Goal: Information Seeking & Learning: Learn about a topic

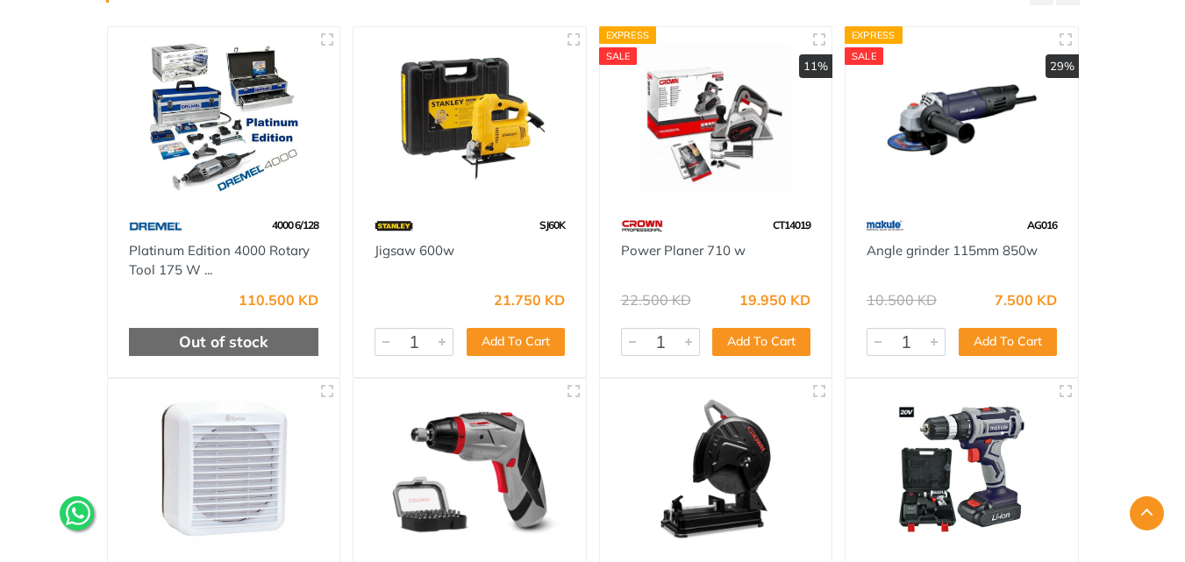
scroll to position [175, 0]
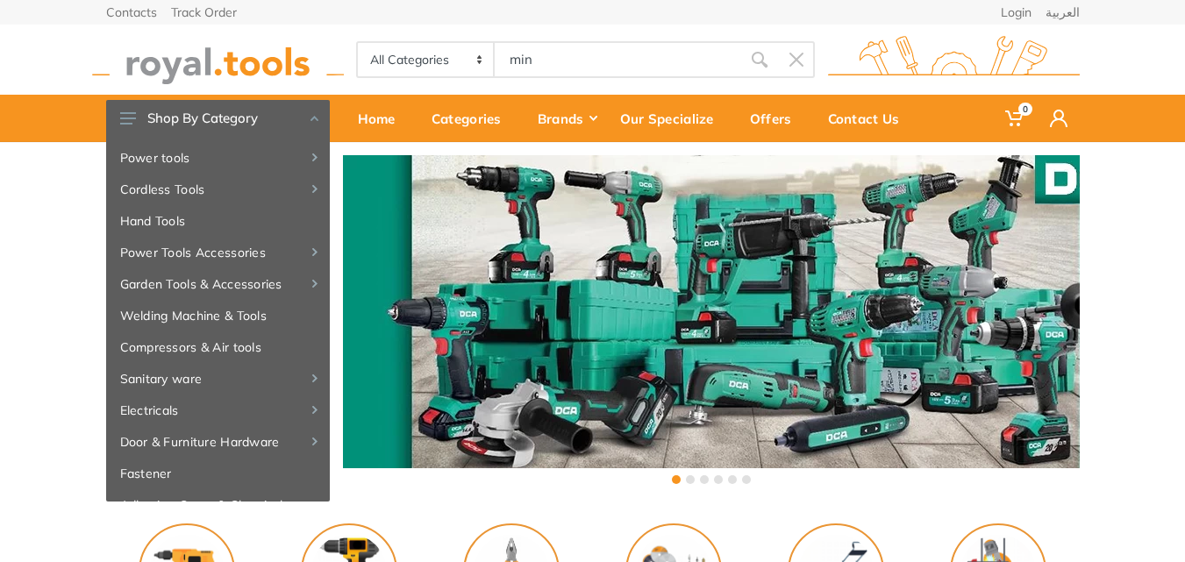
type input "mini"
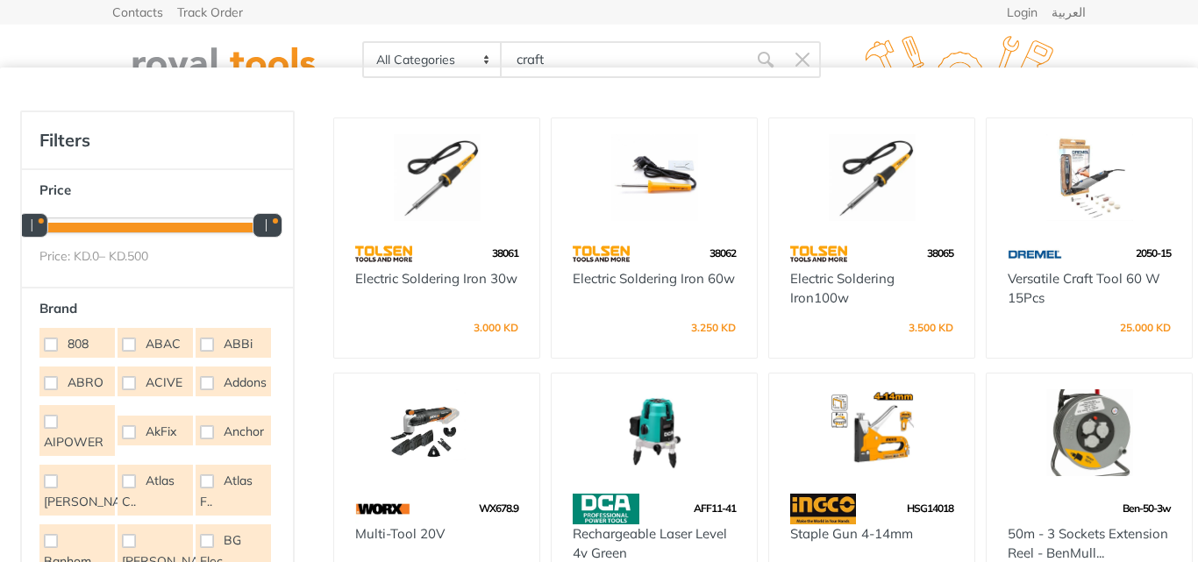
type input "craft"
click at [0, 0] on div at bounding box center [0, 0] width 0 height 0
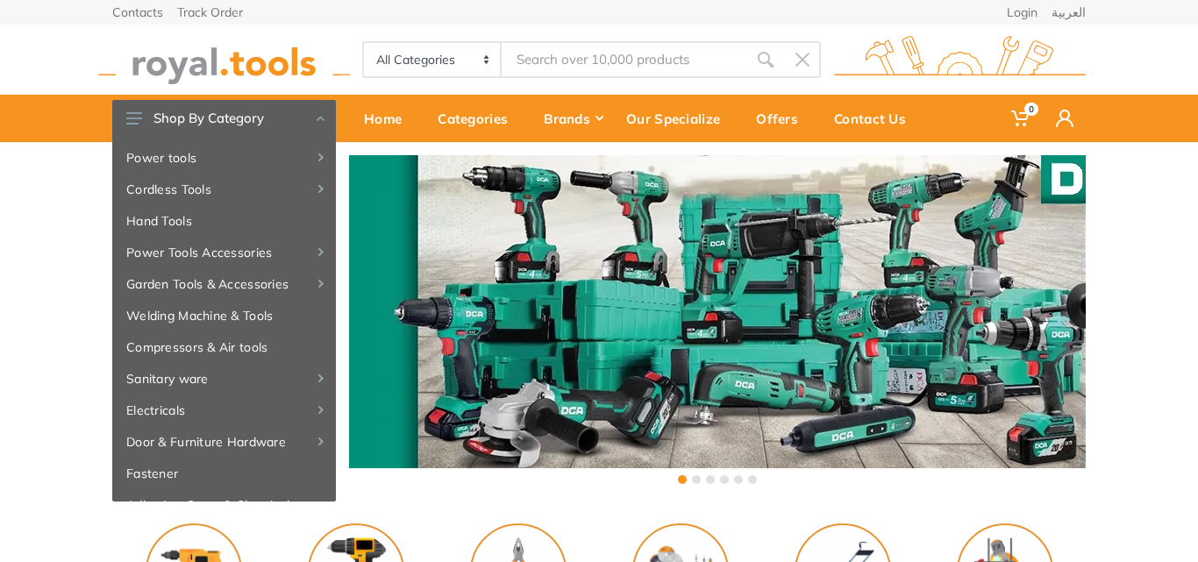
type input "m"
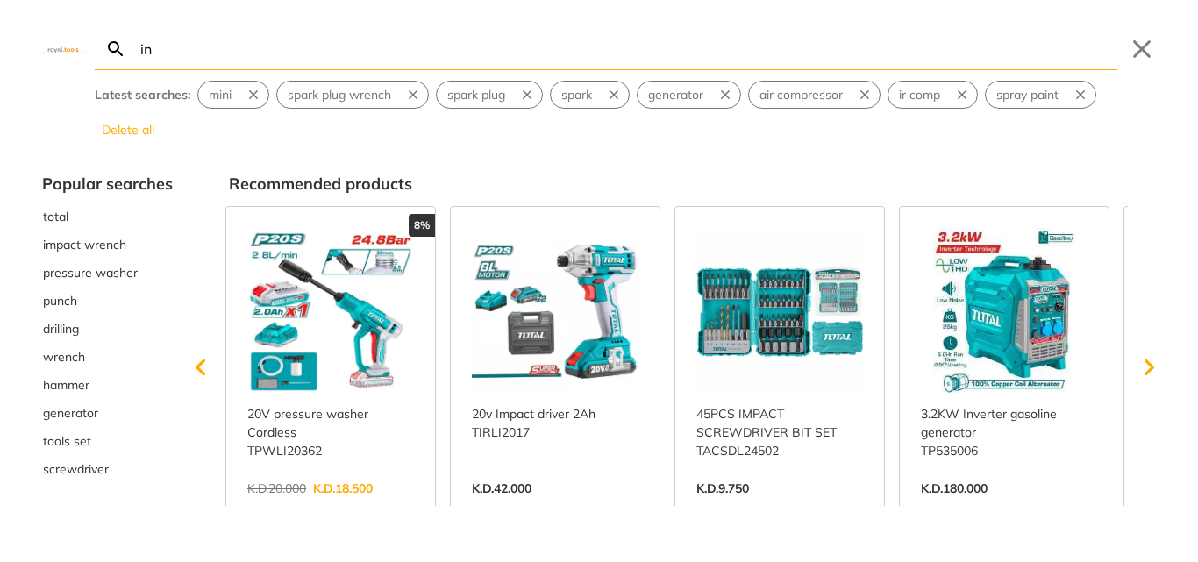
type input "ini"
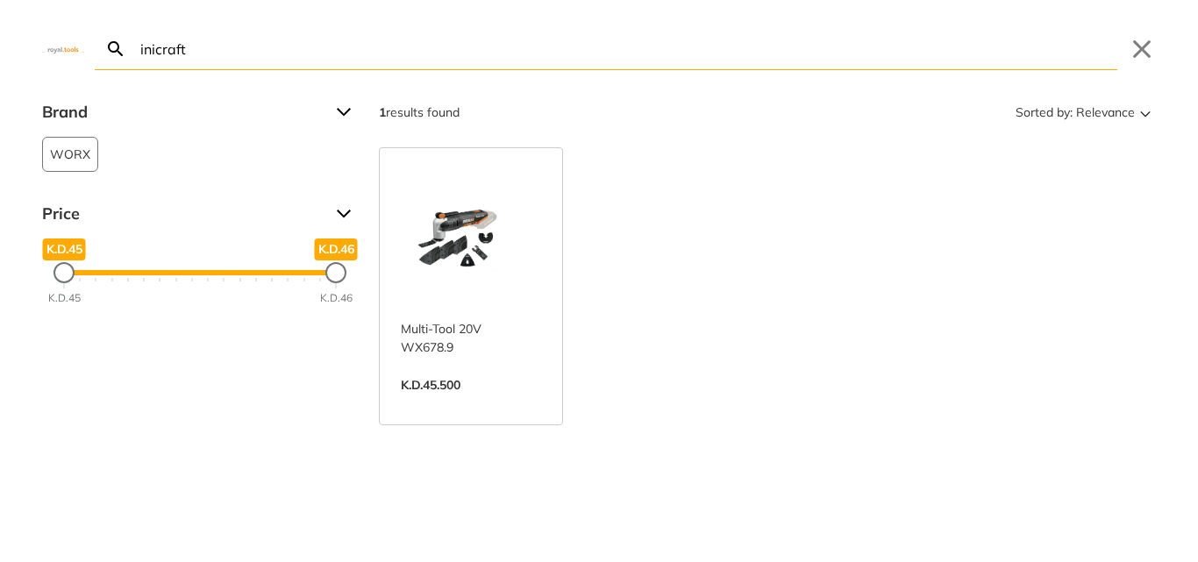
click at [140, 53] on input "inicraft" at bounding box center [627, 48] width 980 height 41
drag, startPoint x: 148, startPoint y: 50, endPoint x: 80, endPoint y: 49, distance: 68.4
click at [81, 49] on div "minicraft Search Submit Close" at bounding box center [599, 35] width 1198 height 70
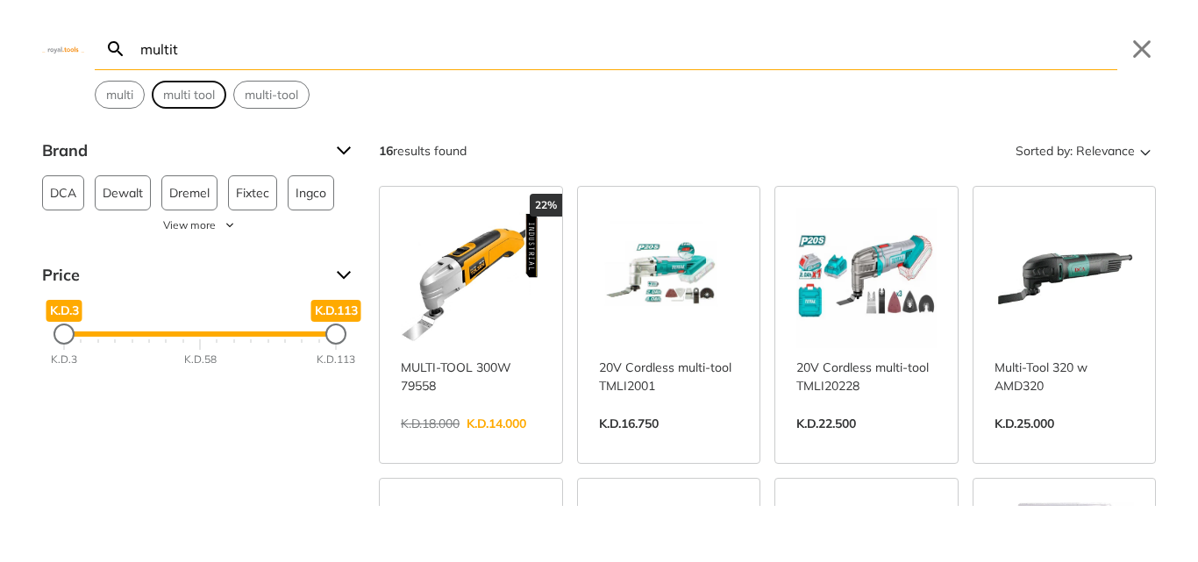
click at [188, 95] on span "multi tool" at bounding box center [189, 95] width 52 height 18
type input "multi tool"
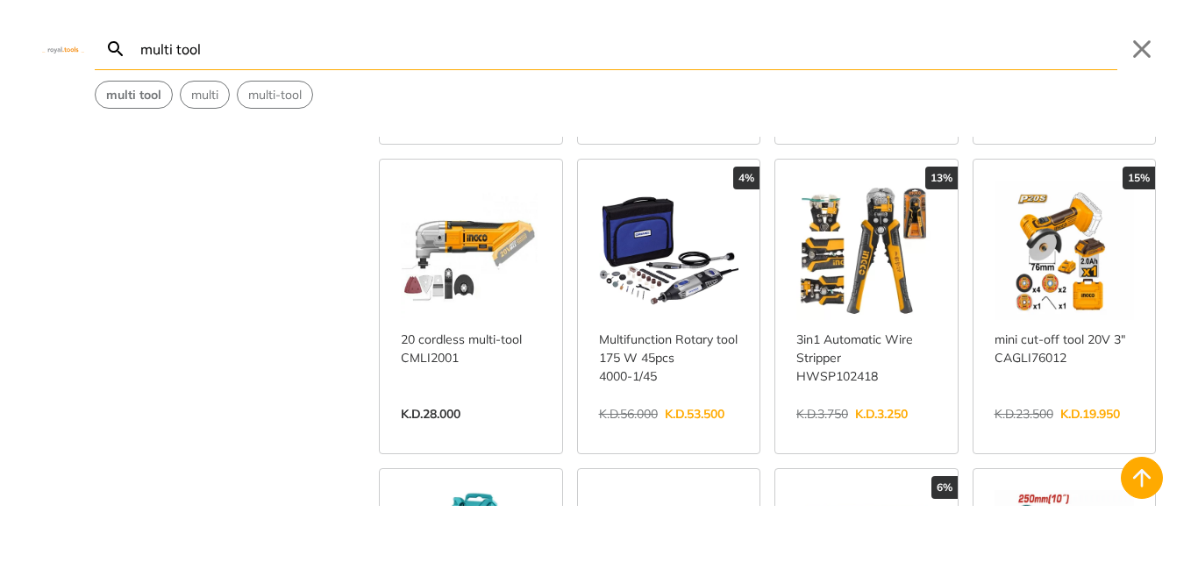
scroll to position [1140, 0]
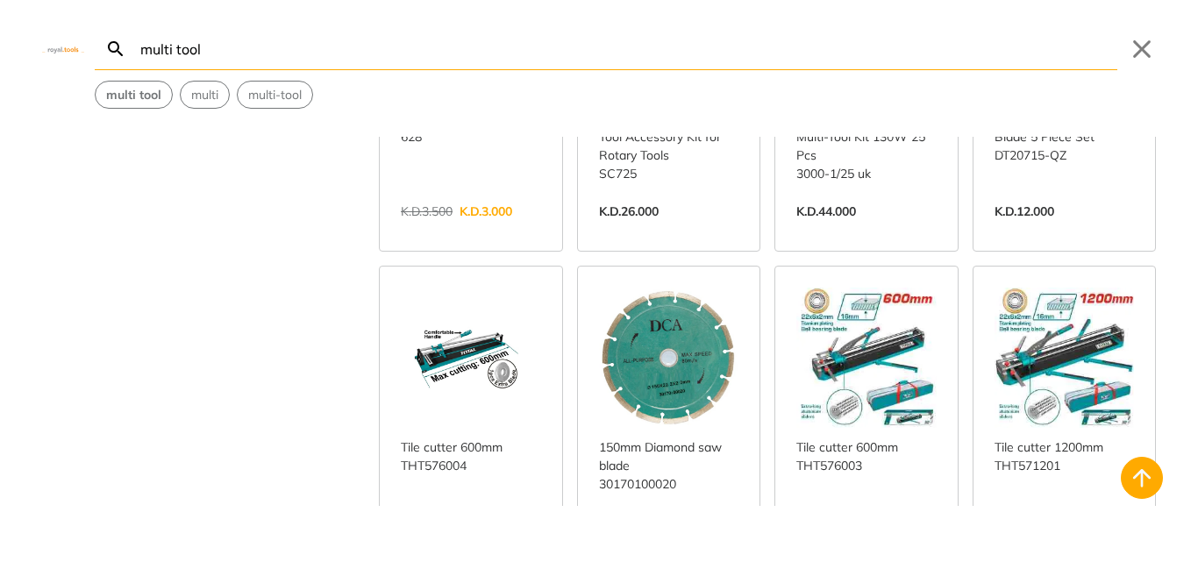
scroll to position [2543, 0]
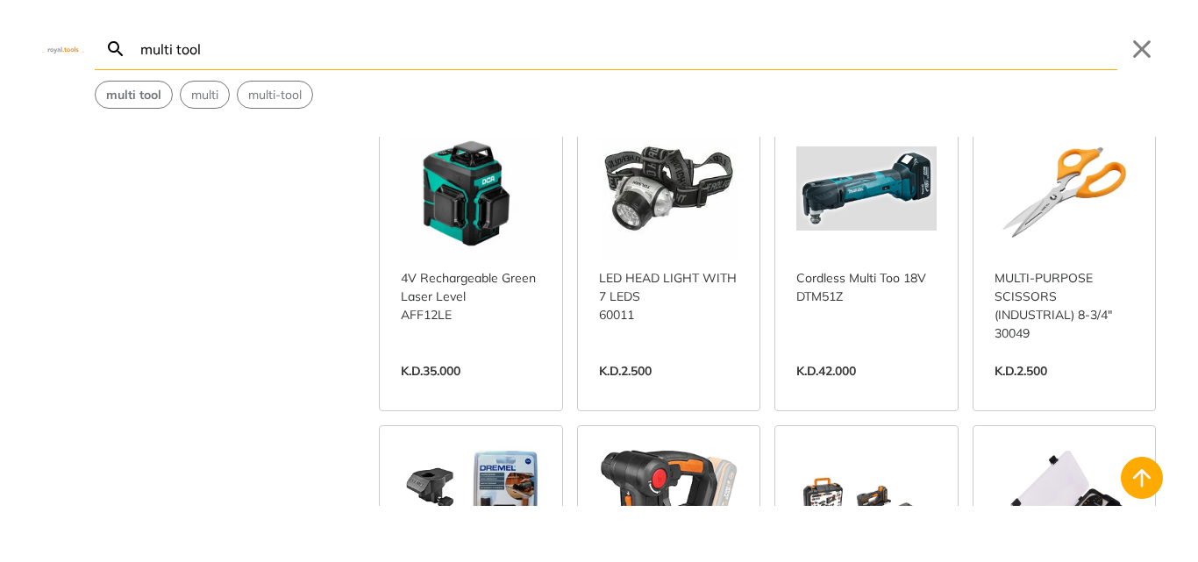
scroll to position [3420, 0]
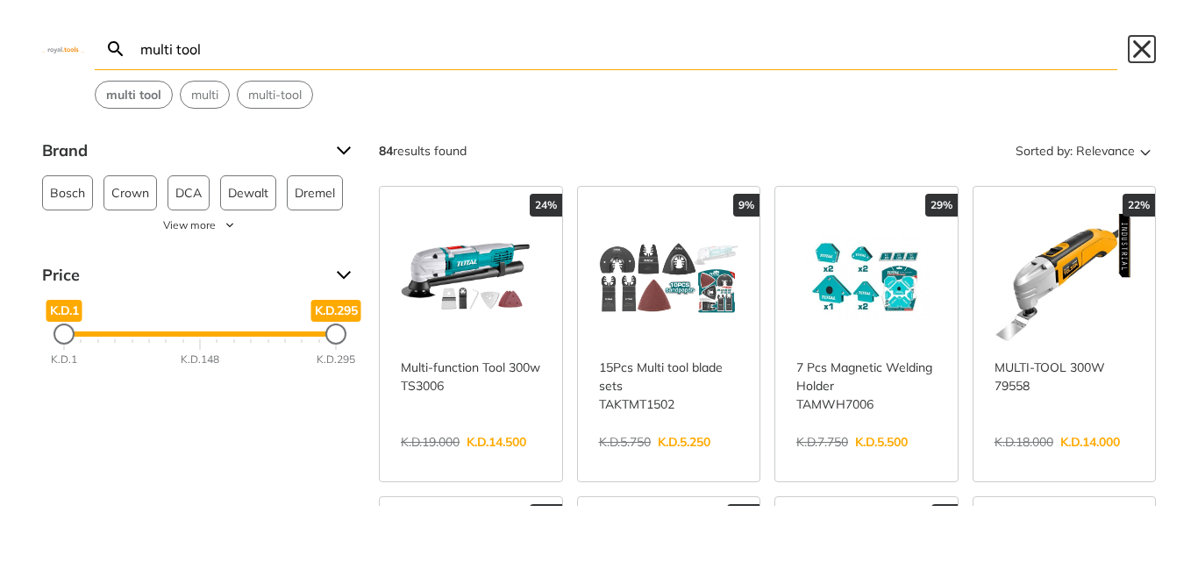
click at [1138, 41] on button "Close" at bounding box center [1142, 49] width 28 height 28
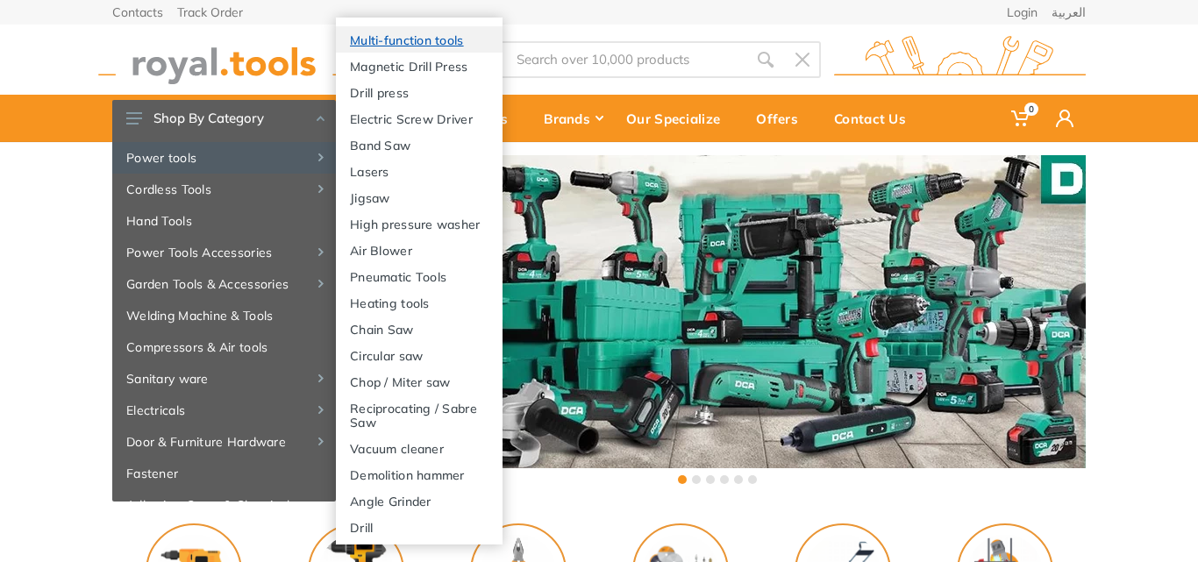
click at [420, 41] on link "Multi-function tools" at bounding box center [419, 39] width 167 height 26
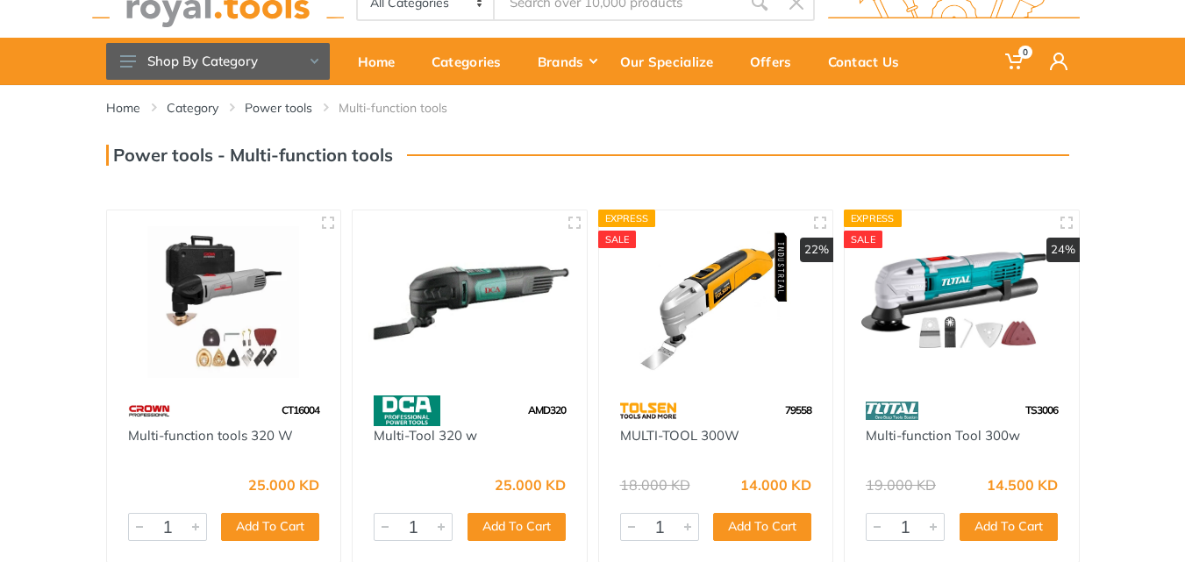
scroll to position [88, 0]
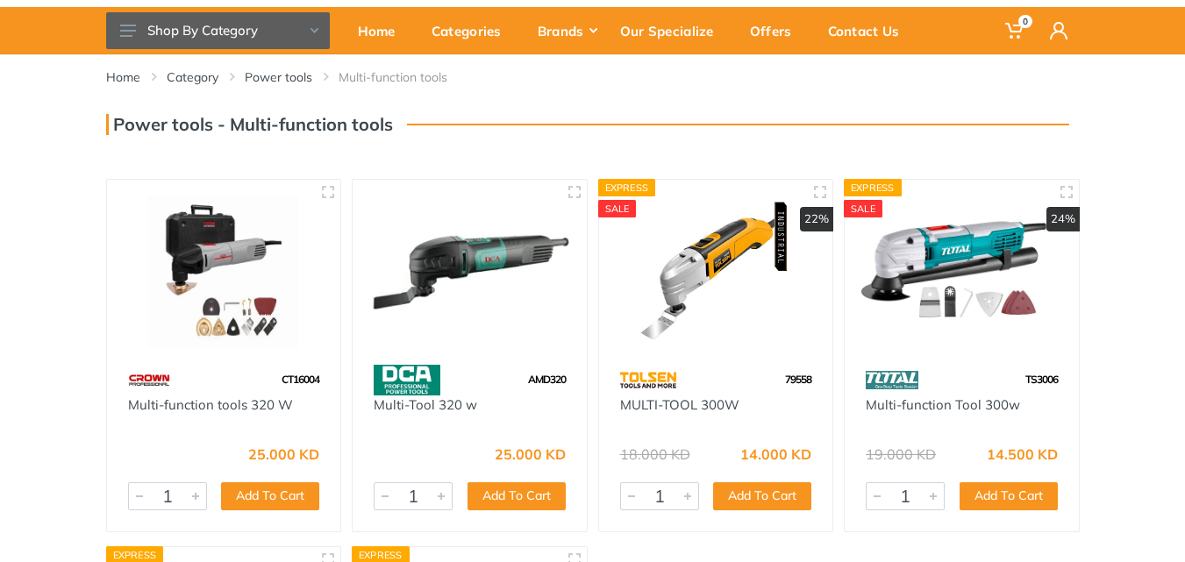
click at [936, 348] on div at bounding box center [961, 272] width 234 height 185
click at [1074, 186] on button "button" at bounding box center [1066, 192] width 26 height 26
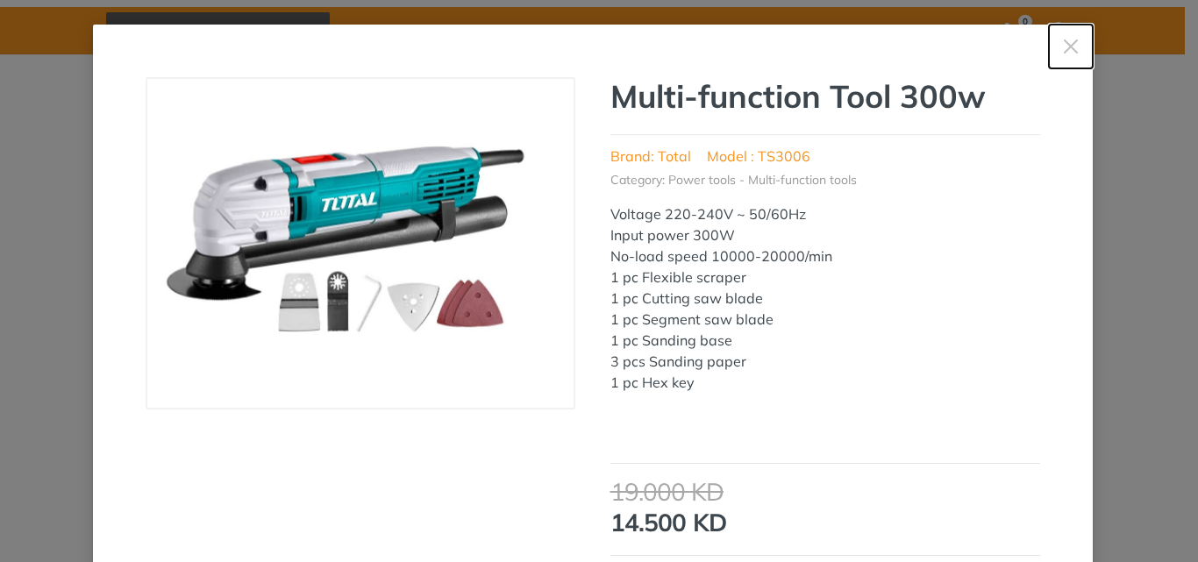
click at [1065, 53] on icon "button" at bounding box center [1071, 47] width 18 height 18
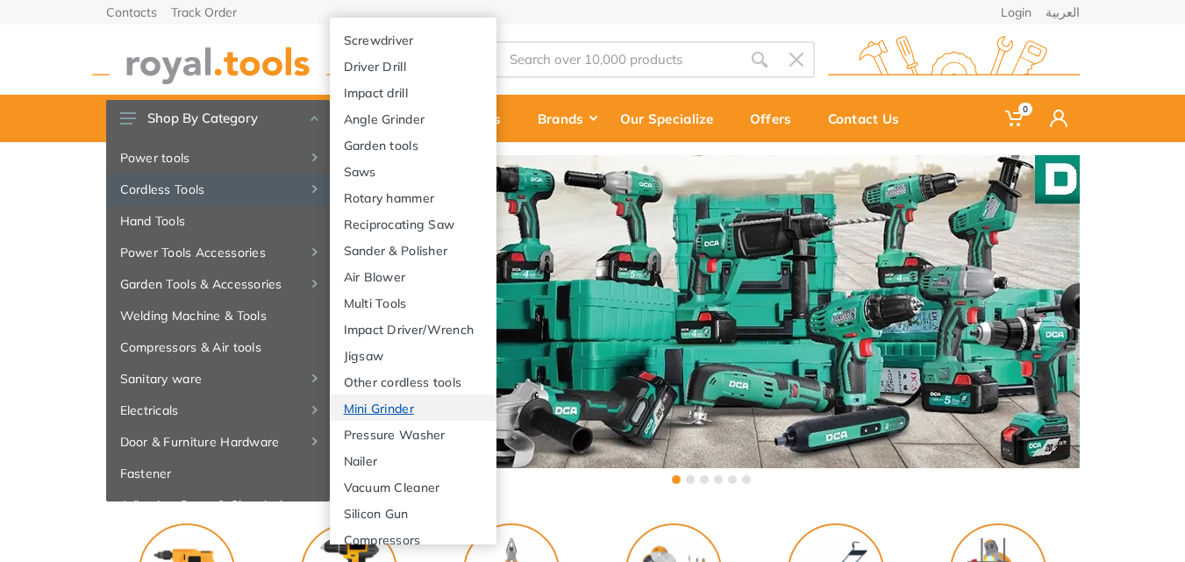
scroll to position [31, 0]
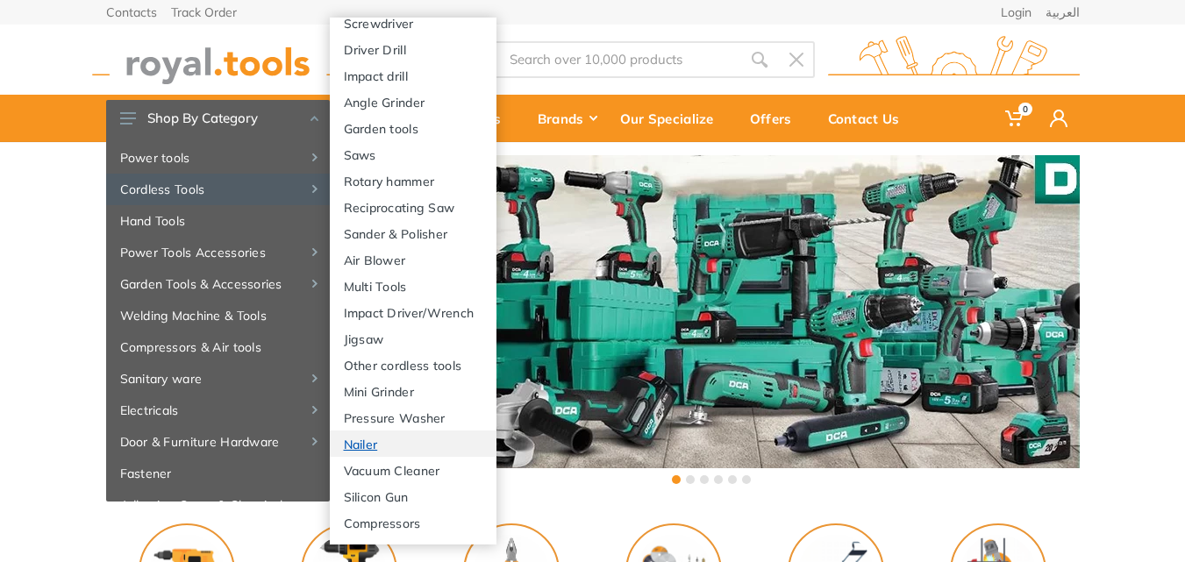
click at [373, 444] on link "Nailer" at bounding box center [413, 444] width 167 height 26
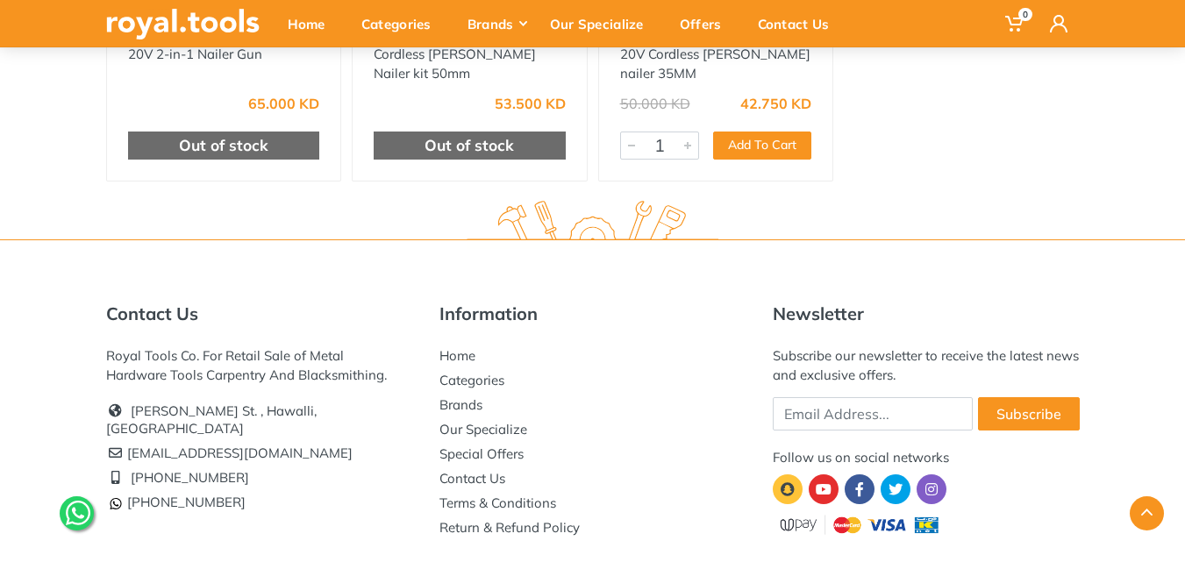
scroll to position [88, 0]
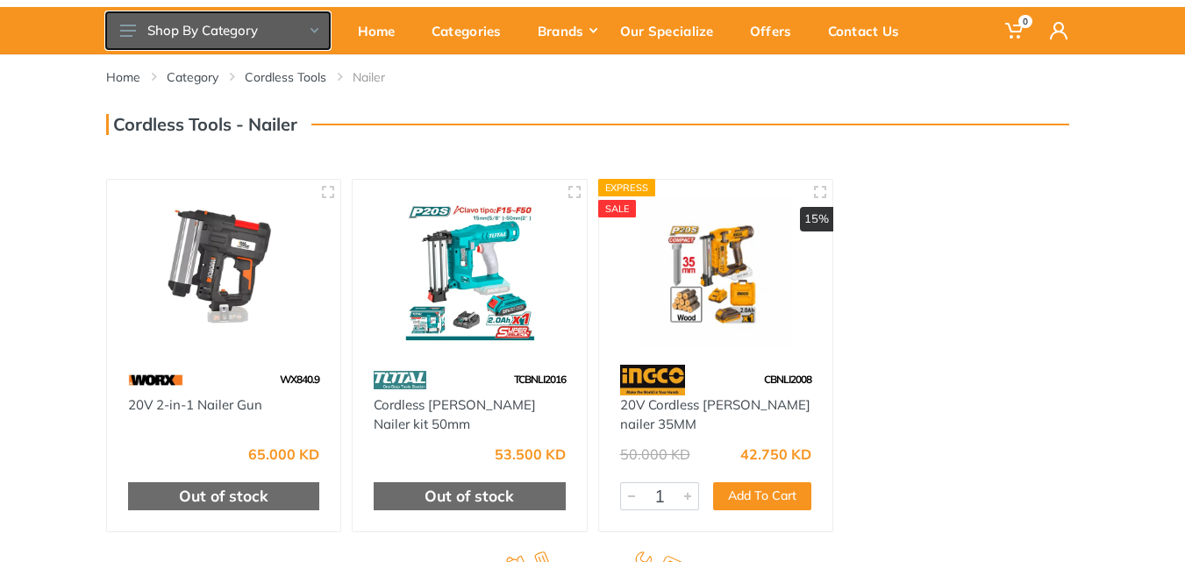
click at [120, 29] on icon at bounding box center [128, 31] width 16 height 12
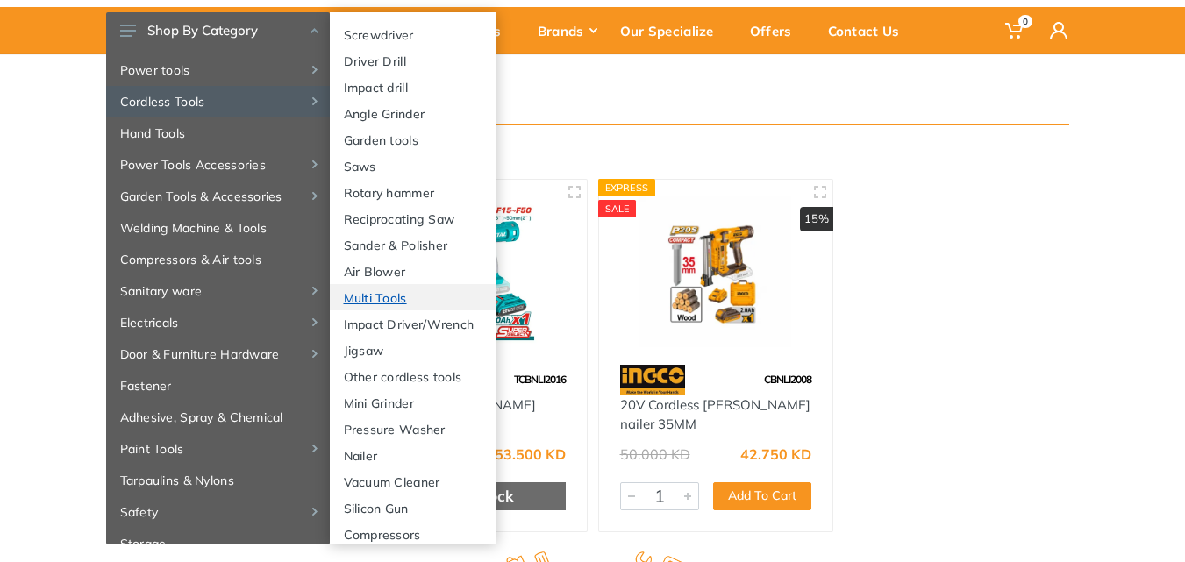
click at [424, 296] on link "Multi Tools" at bounding box center [413, 297] width 167 height 26
